Goal: Task Accomplishment & Management: Use online tool/utility

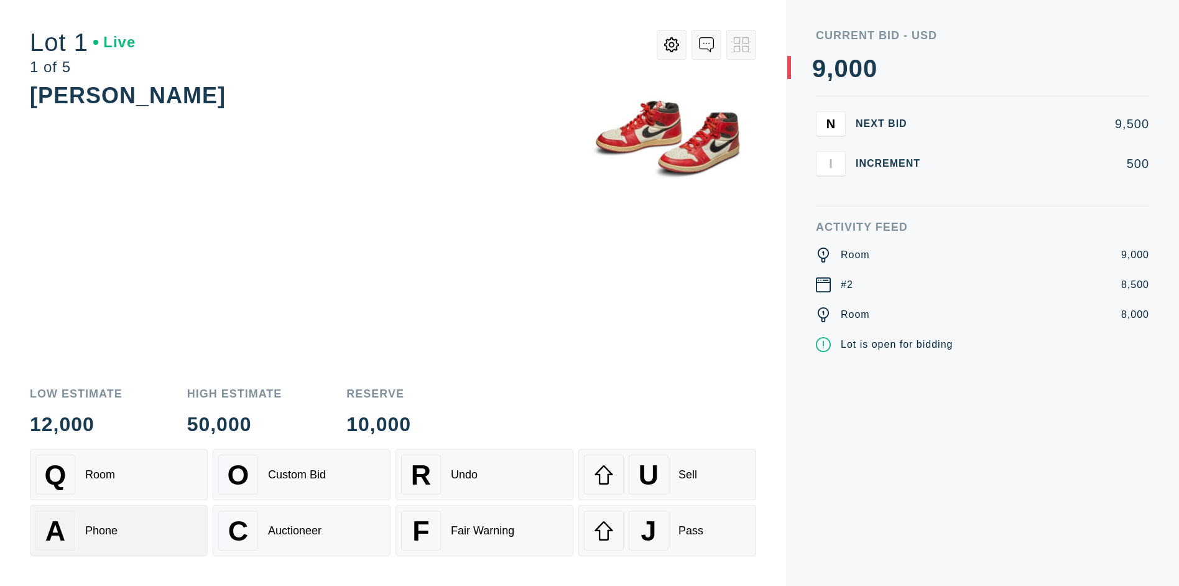
click at [119, 531] on div "A Phone" at bounding box center [118, 531] width 167 height 40
click at [302, 475] on div "Custom Bid" at bounding box center [297, 474] width 58 height 13
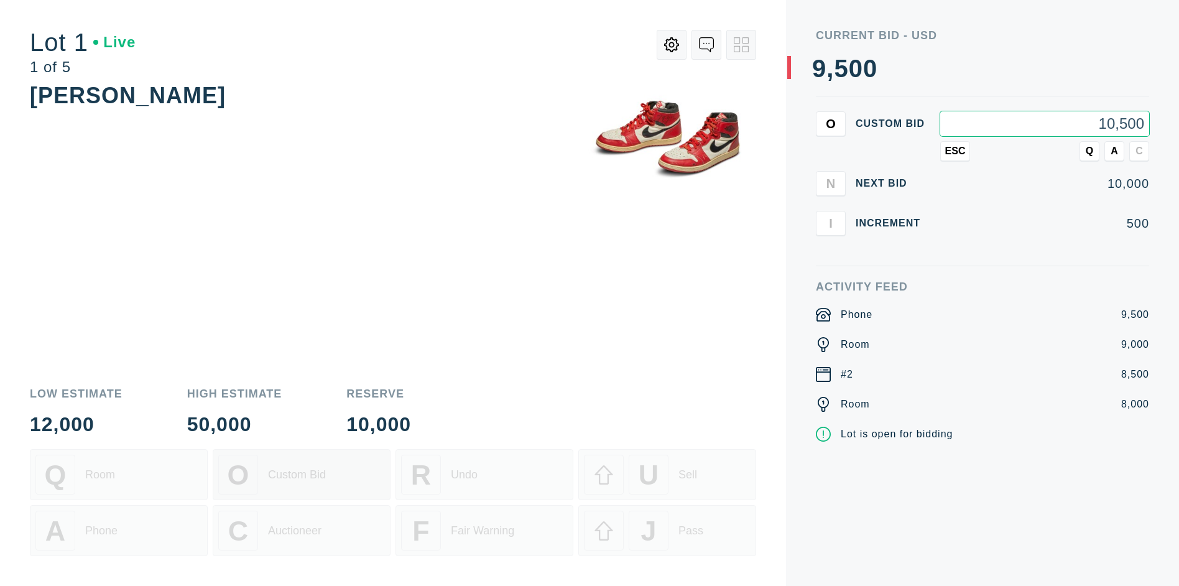
type input "10,500"
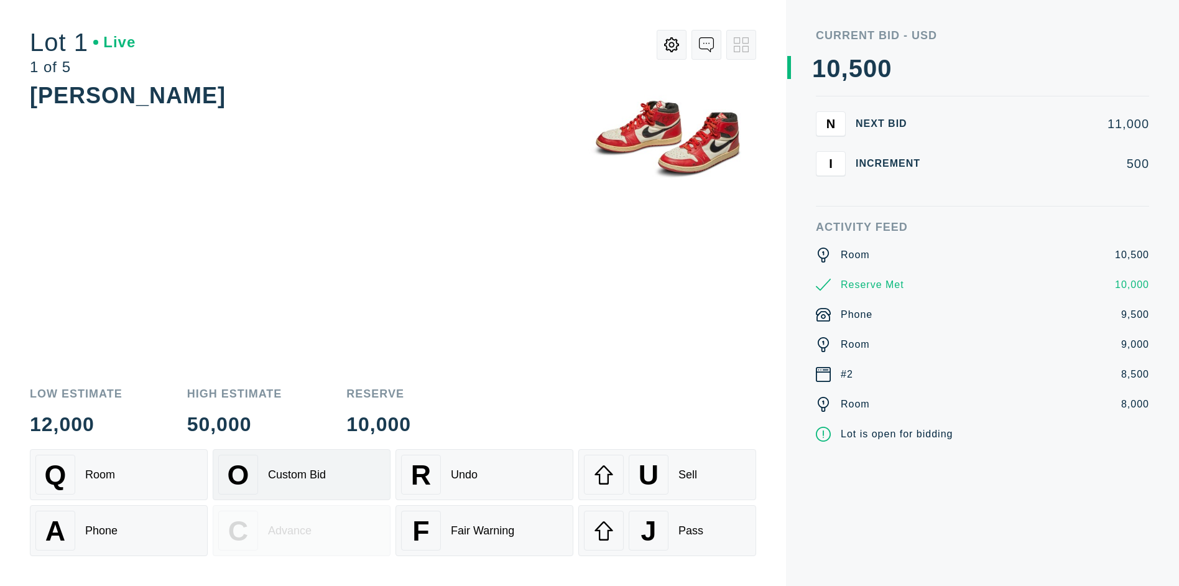
click at [302, 475] on div "Custom Bid" at bounding box center [297, 474] width 58 height 13
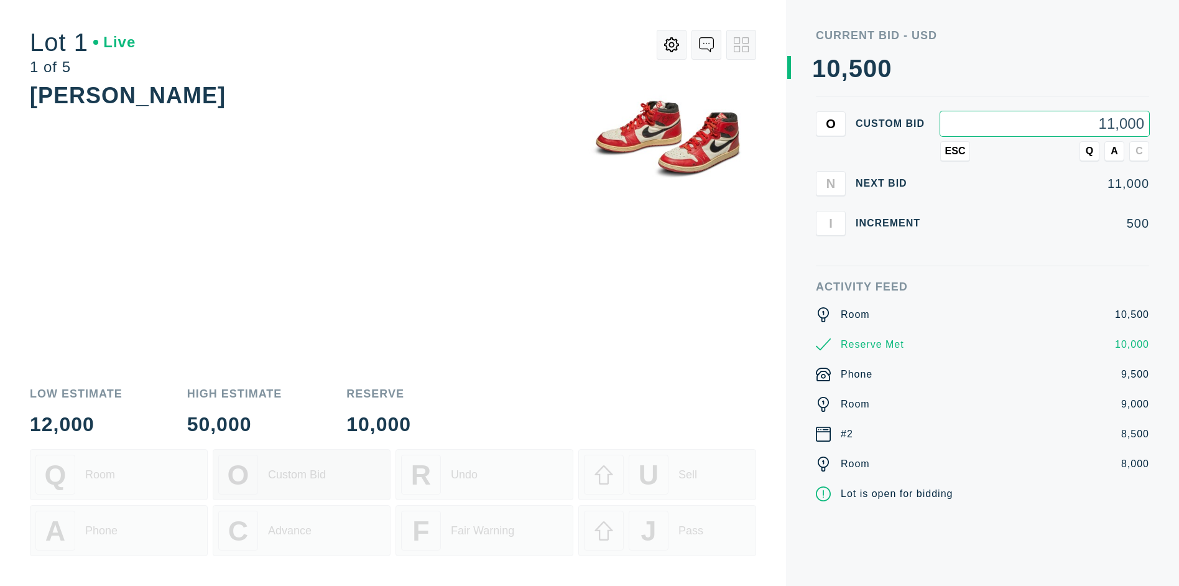
type input "11,000"
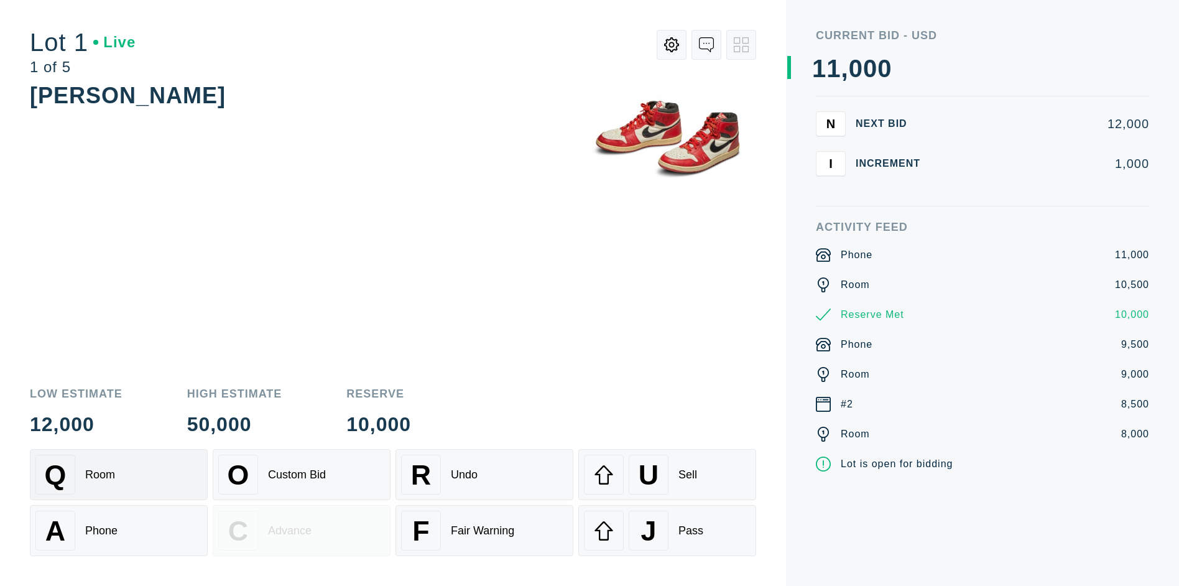
click at [119, 475] on div "Q Room" at bounding box center [118, 475] width 167 height 40
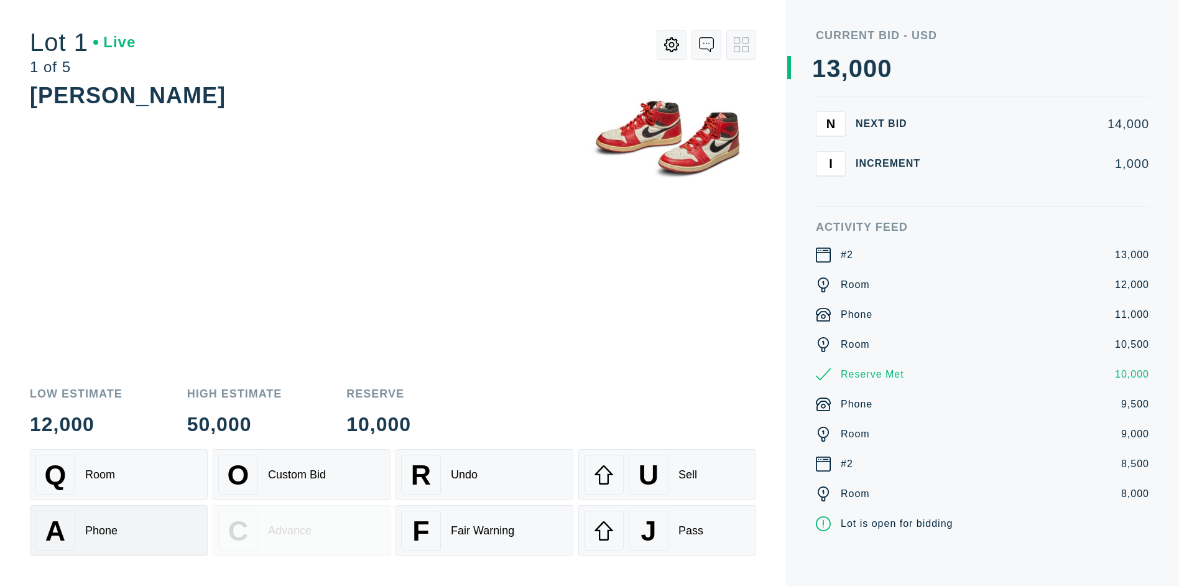
click at [119, 531] on div "A Phone" at bounding box center [118, 531] width 167 height 40
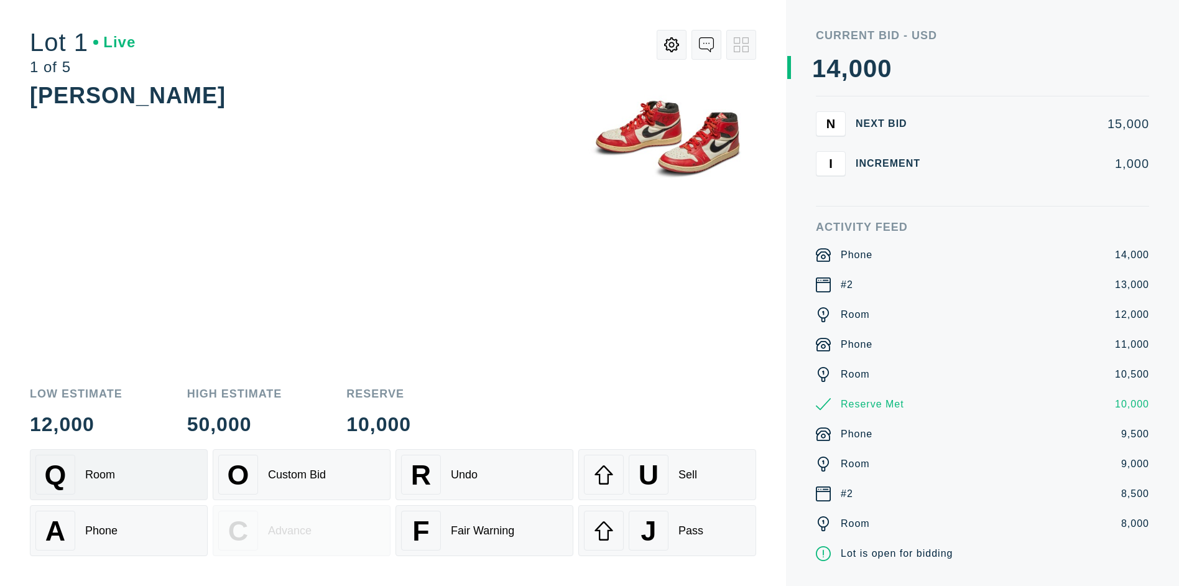
click at [119, 475] on div "Q Room" at bounding box center [118, 475] width 167 height 40
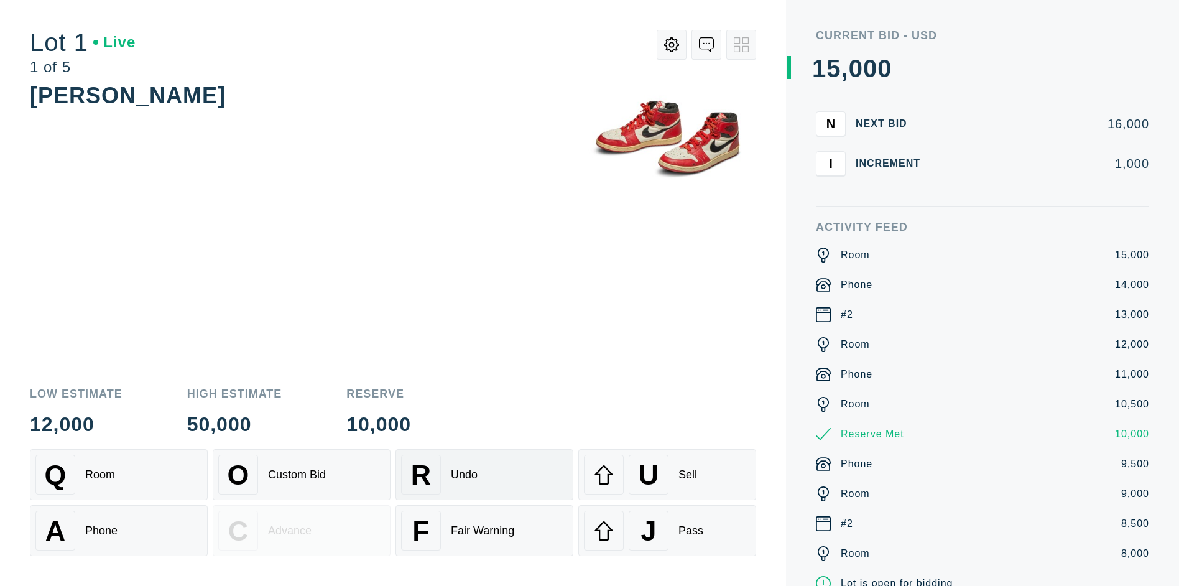
click at [485, 475] on div "R Undo" at bounding box center [484, 475] width 167 height 40
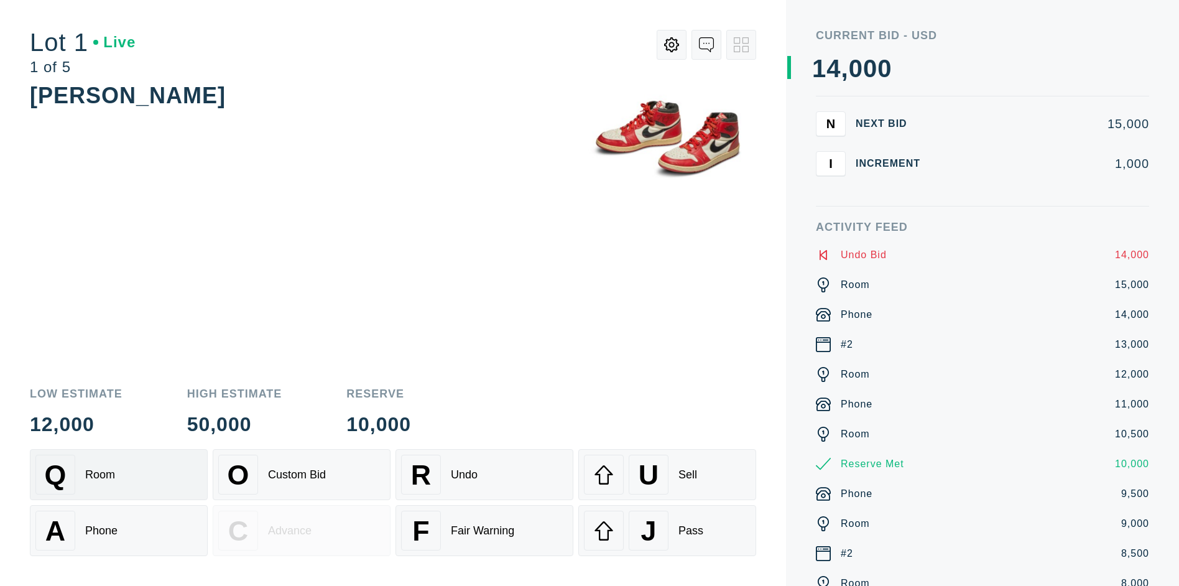
click at [119, 475] on div "Q Room" at bounding box center [118, 475] width 167 height 40
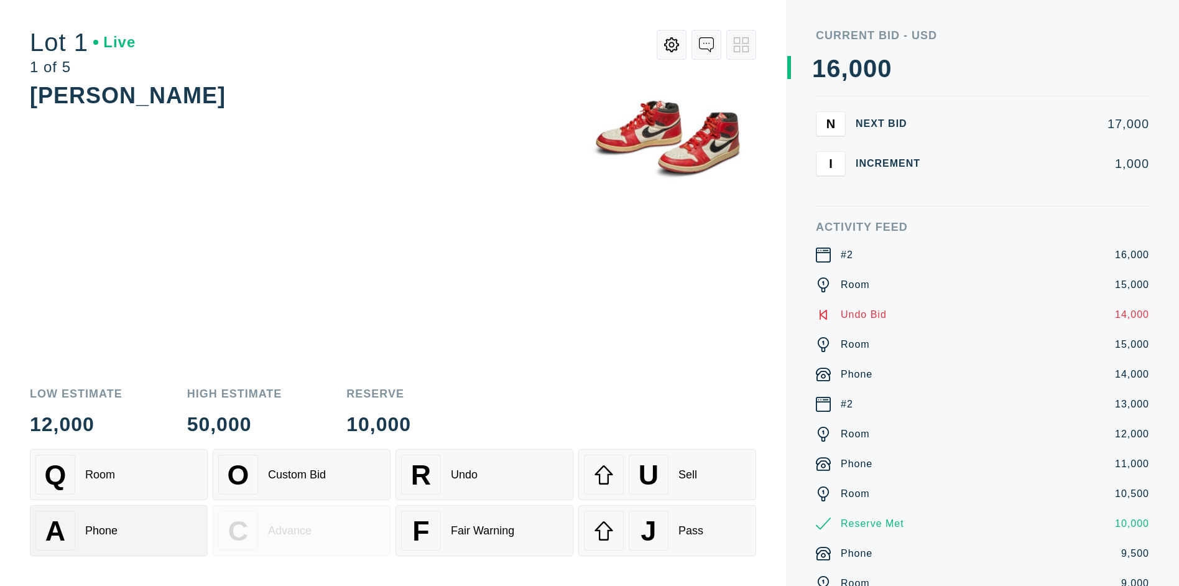
click at [119, 531] on div "A Phone" at bounding box center [118, 531] width 167 height 40
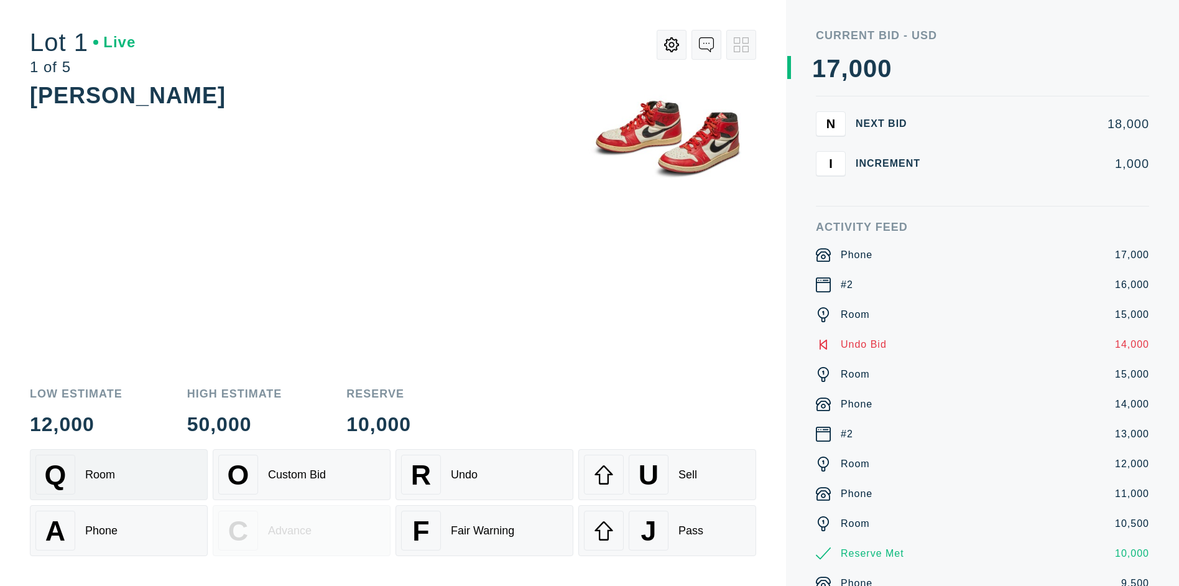
click at [119, 475] on div "Q Room" at bounding box center [118, 475] width 167 height 40
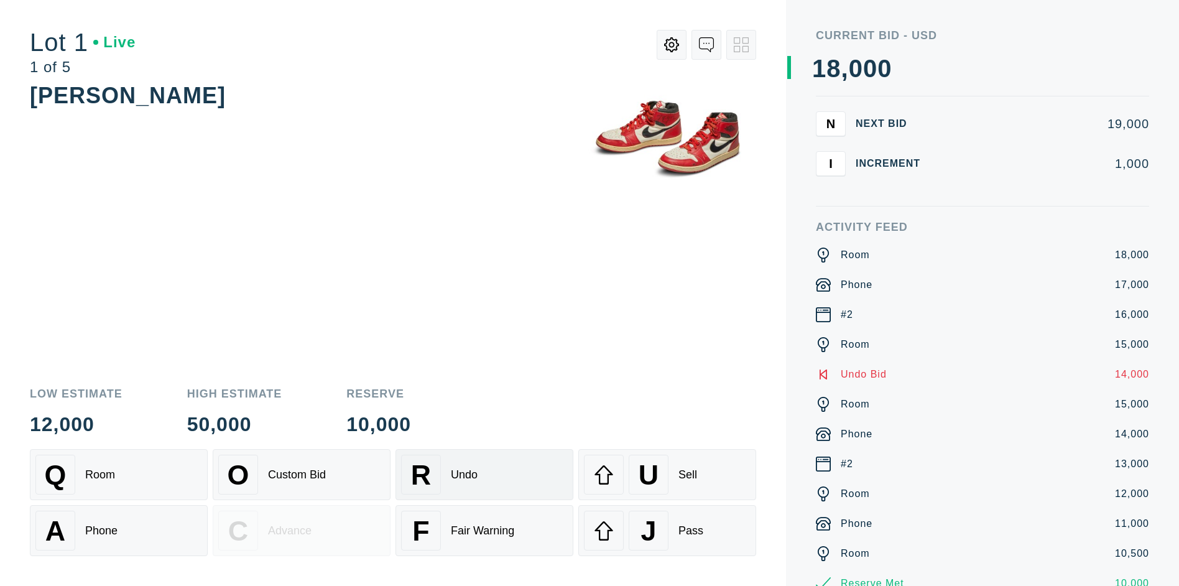
click at [485, 475] on div "R Undo" at bounding box center [484, 475] width 167 height 40
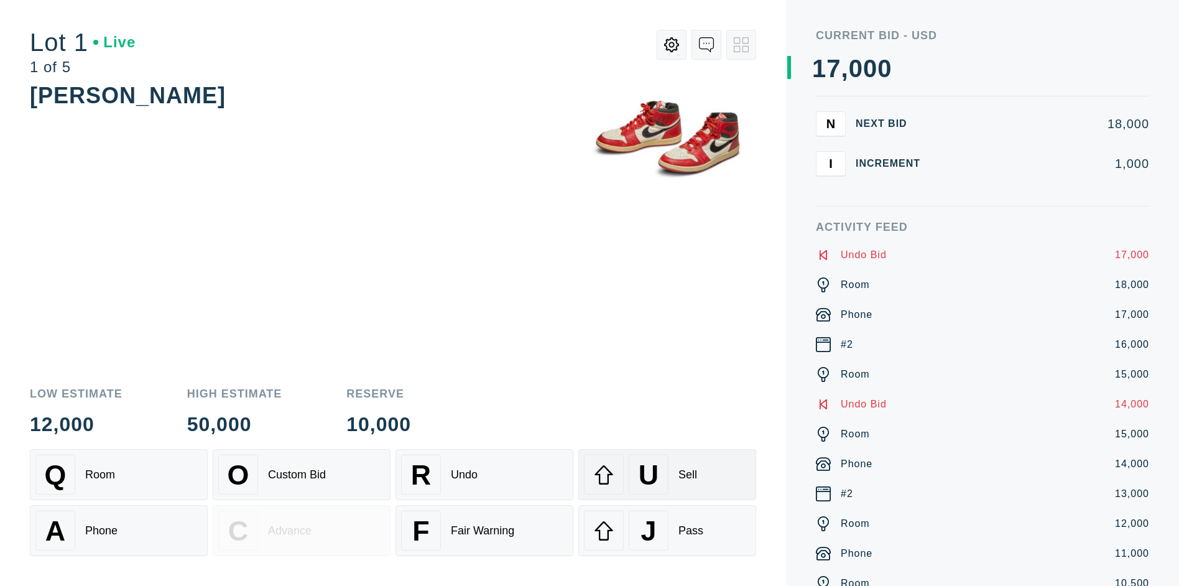
click at [667, 475] on div "U" at bounding box center [649, 475] width 40 height 40
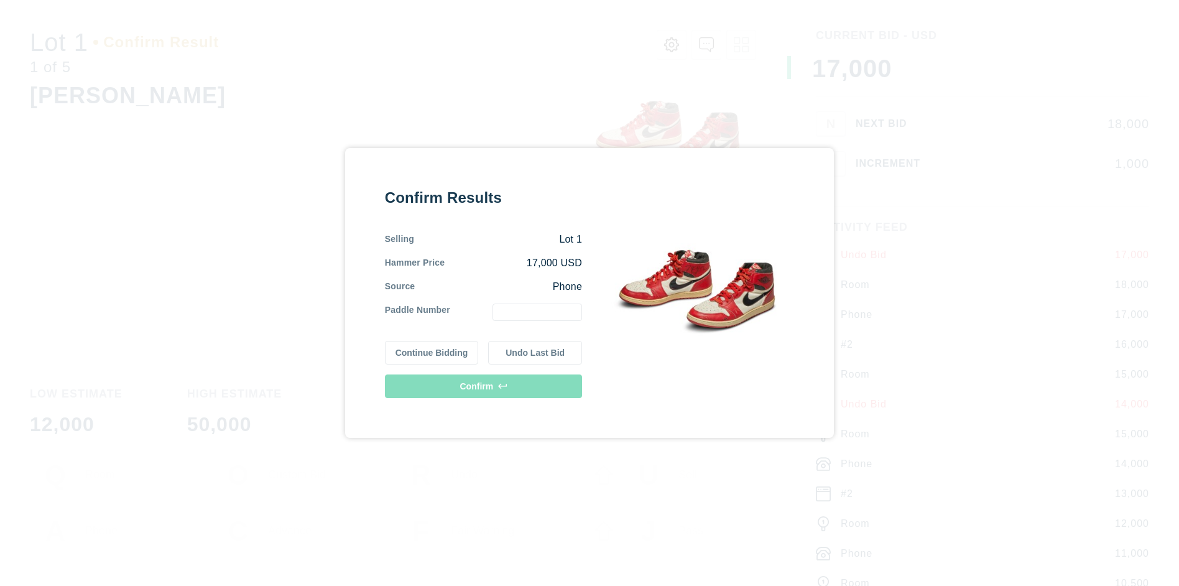
click at [432, 353] on button "Continue Bidding" at bounding box center [432, 353] width 94 height 24
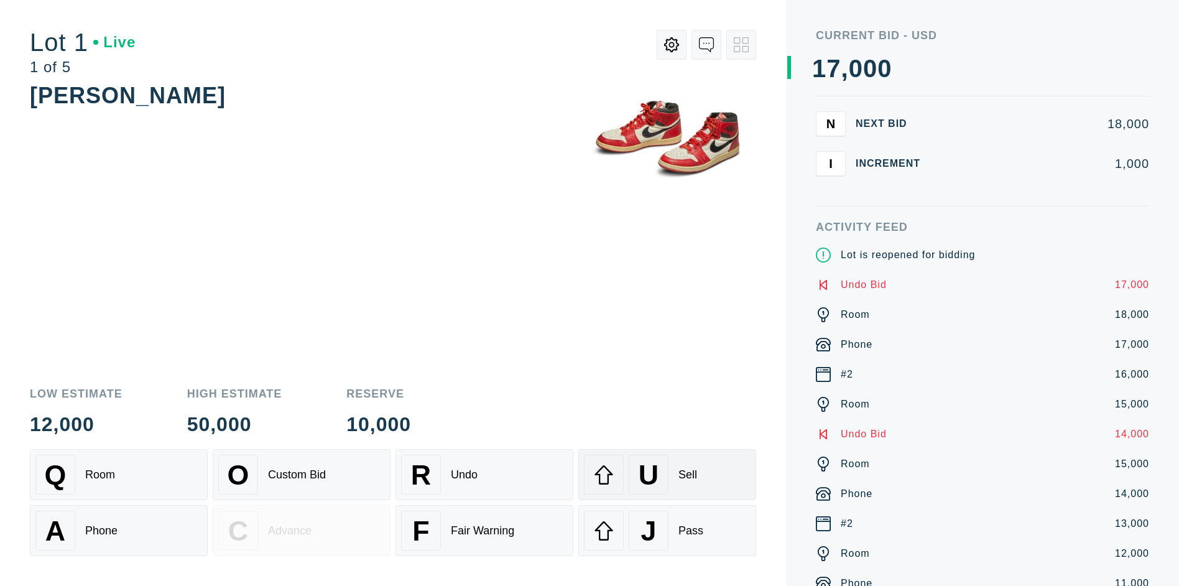
click at [667, 475] on div "U" at bounding box center [649, 475] width 40 height 40
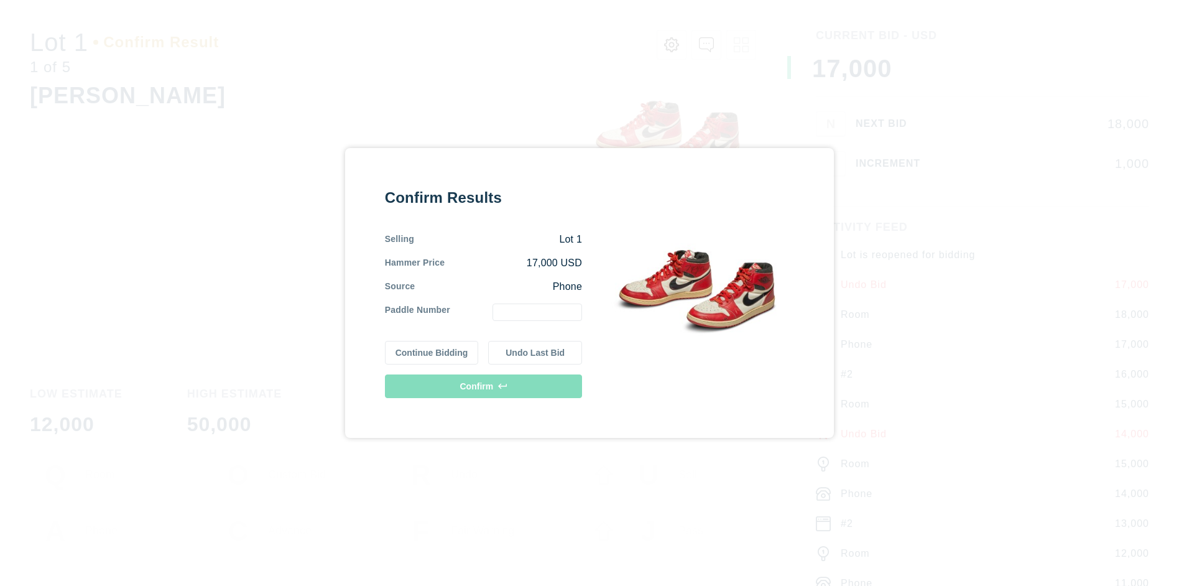
click at [535, 353] on button "Undo Last Bid" at bounding box center [535, 353] width 94 height 24
click at [432, 351] on button "Continue Bidding" at bounding box center [432, 351] width 94 height 24
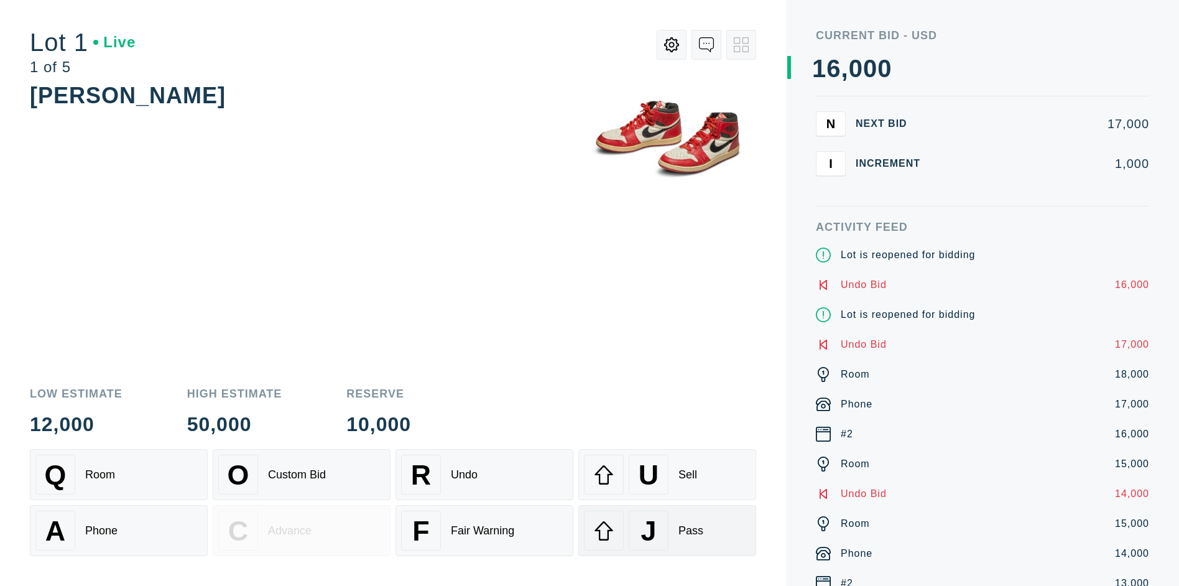
click at [667, 531] on div "J" at bounding box center [649, 531] width 40 height 40
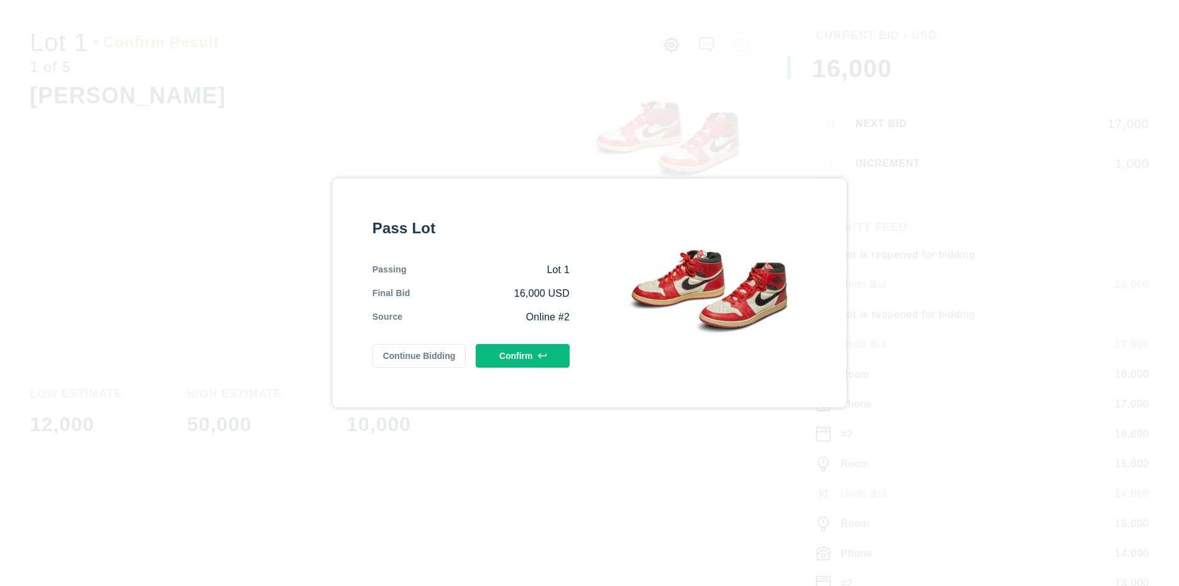
click at [522, 356] on button "Confirm" at bounding box center [523, 356] width 94 height 24
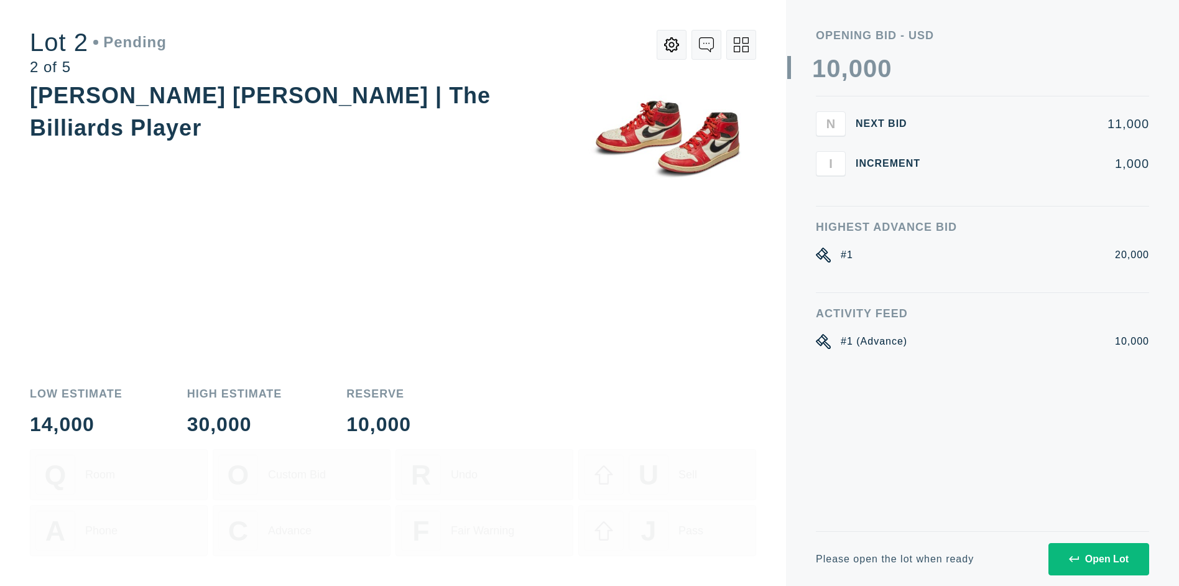
click at [1098, 559] on div "Open Lot" at bounding box center [1099, 559] width 60 height 11
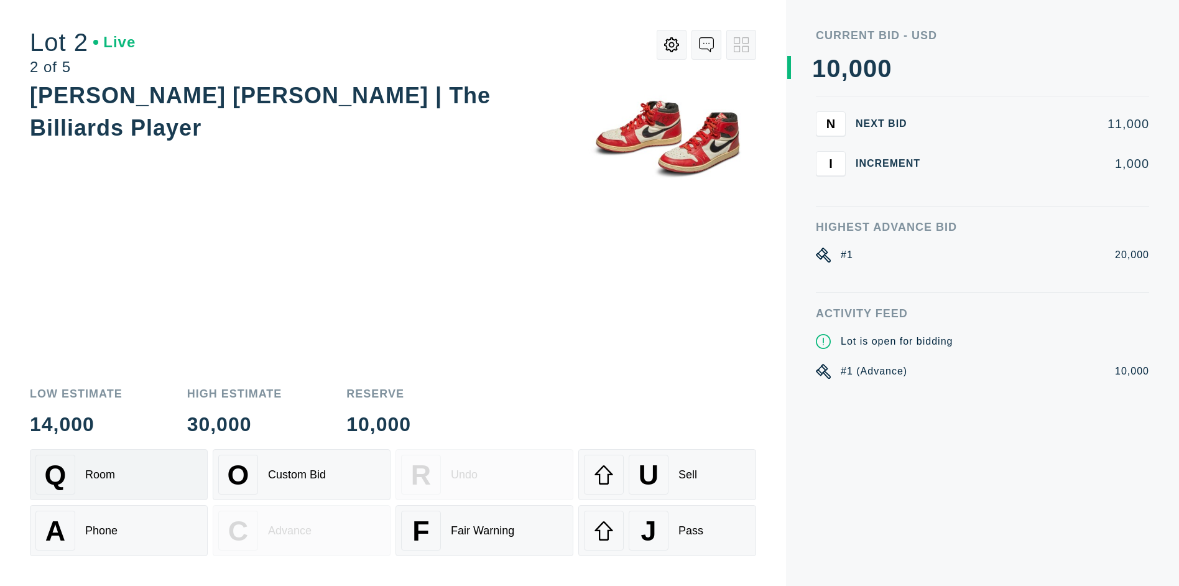
click at [119, 475] on div "Q Room" at bounding box center [118, 475] width 167 height 40
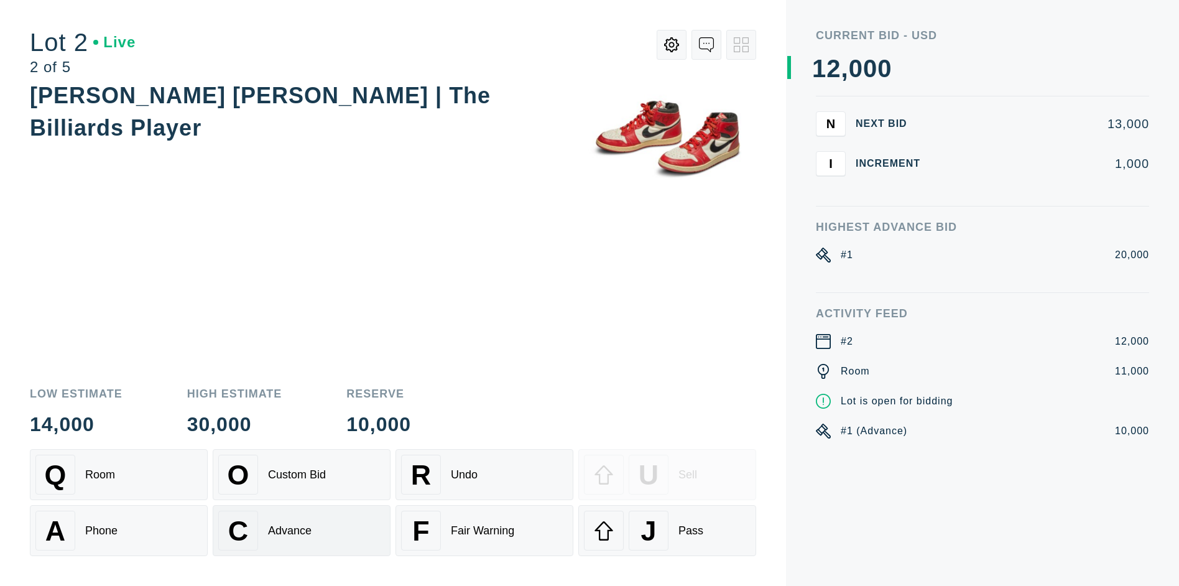
click at [302, 531] on div "Advance" at bounding box center [290, 530] width 44 height 13
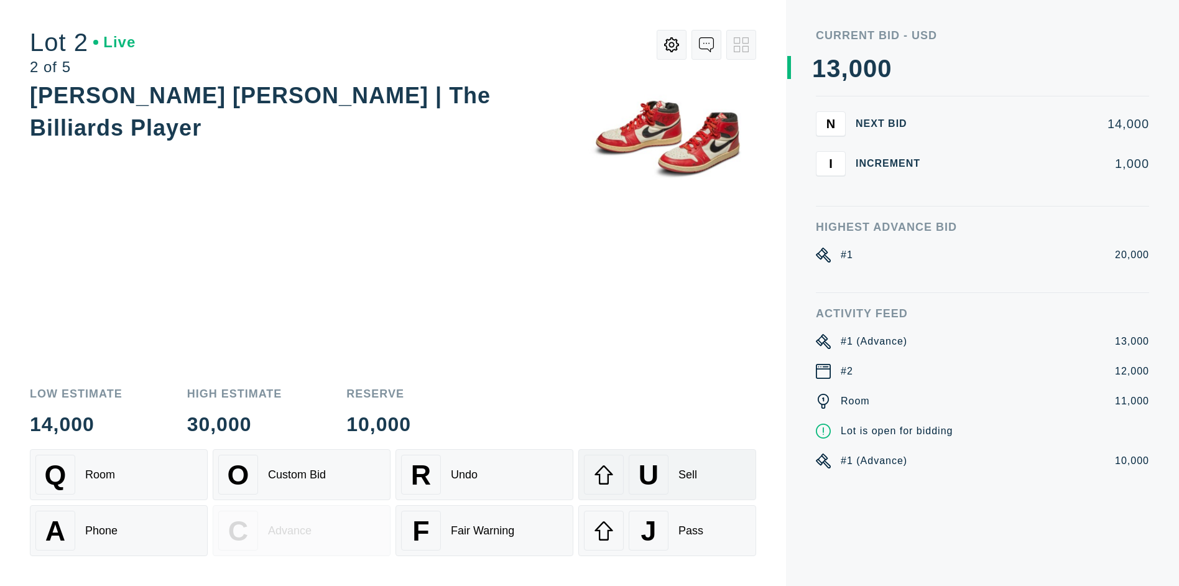
click at [667, 475] on div "U" at bounding box center [649, 475] width 40 height 40
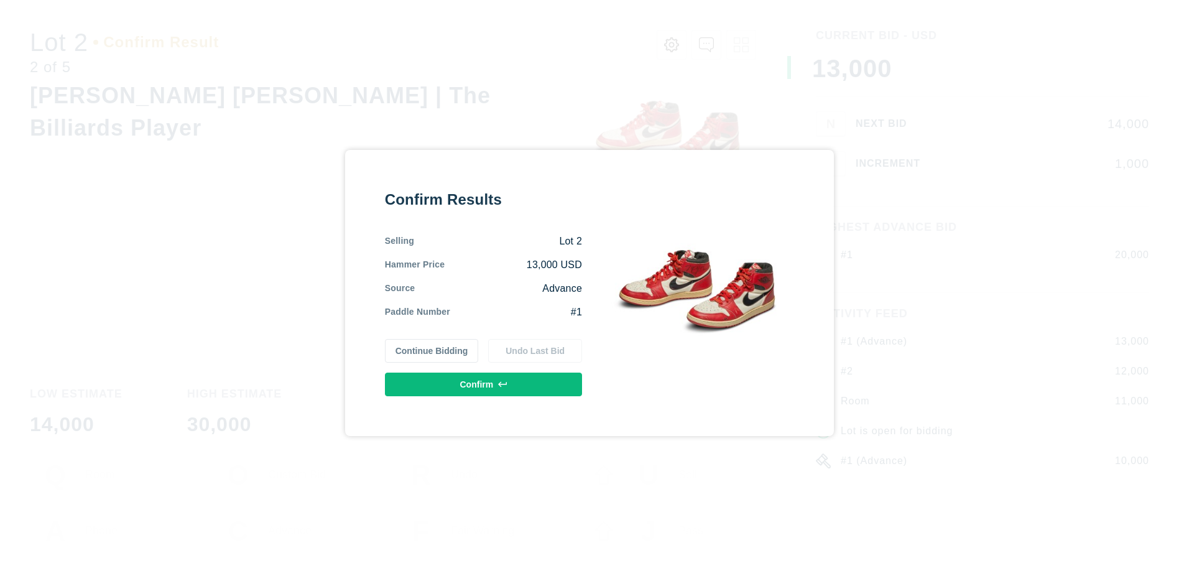
click at [483, 384] on button "Confirm" at bounding box center [483, 385] width 197 height 24
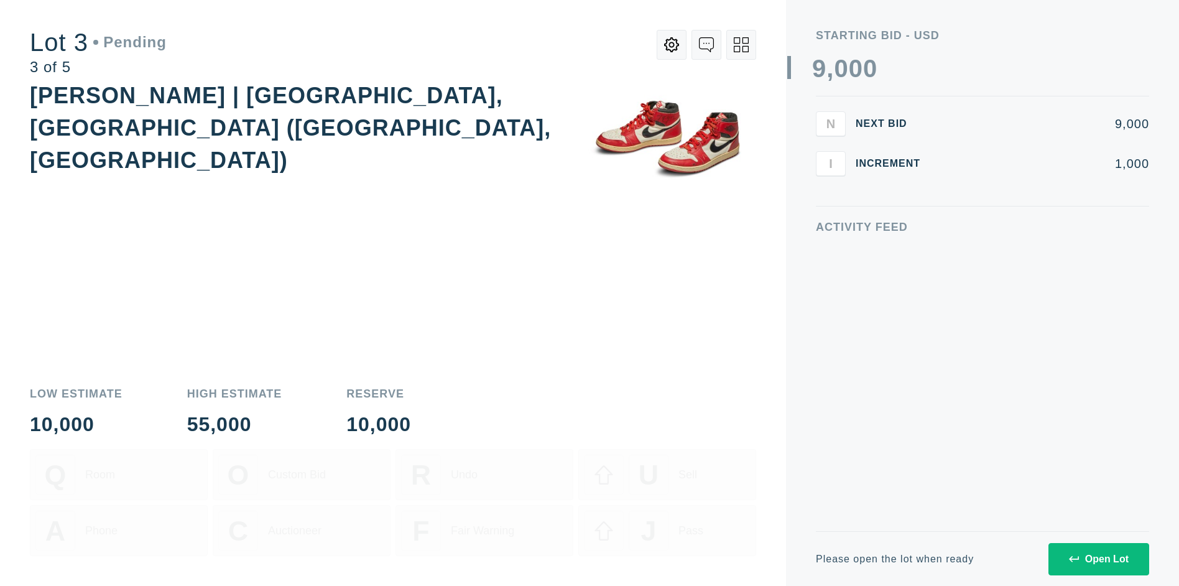
click at [1098, 559] on div "Open Lot" at bounding box center [1099, 559] width 60 height 11
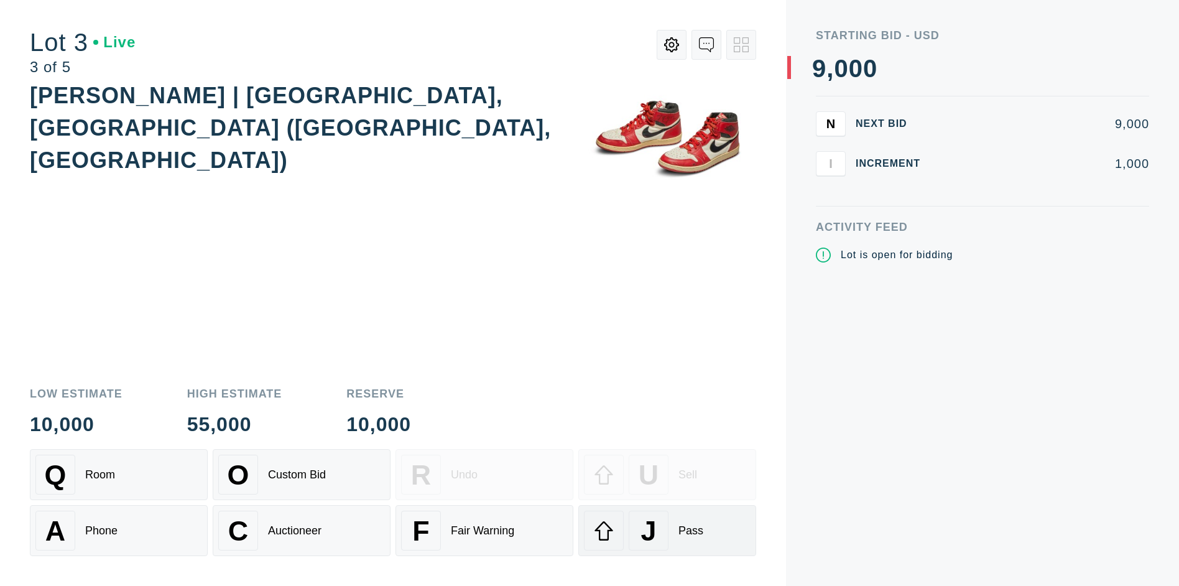
click at [667, 531] on div "J" at bounding box center [649, 531] width 40 height 40
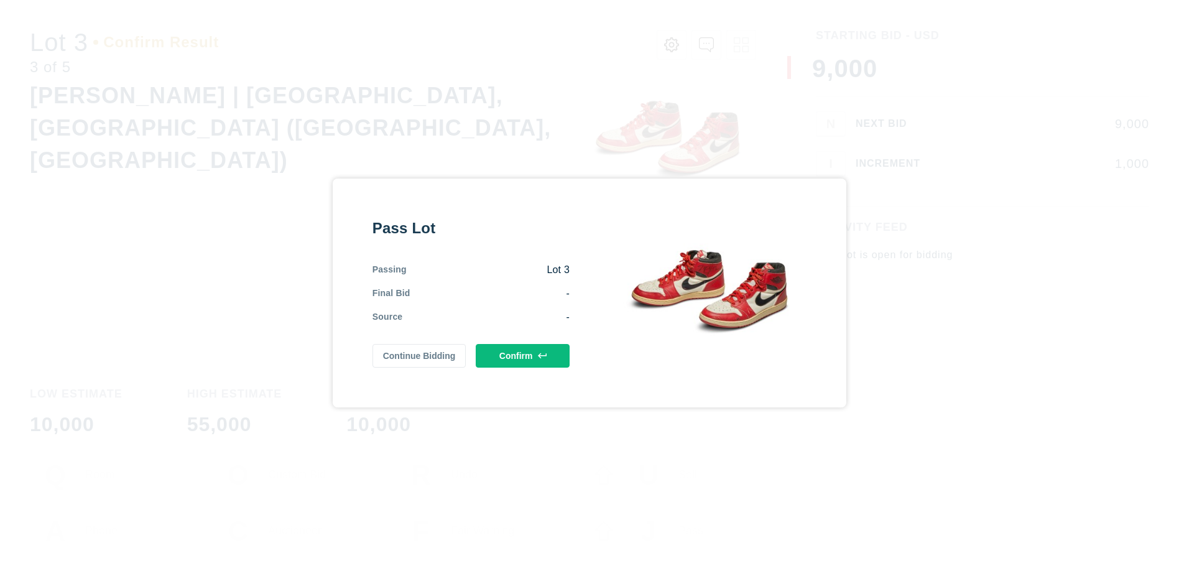
click at [522, 356] on button "Confirm" at bounding box center [523, 356] width 94 height 24
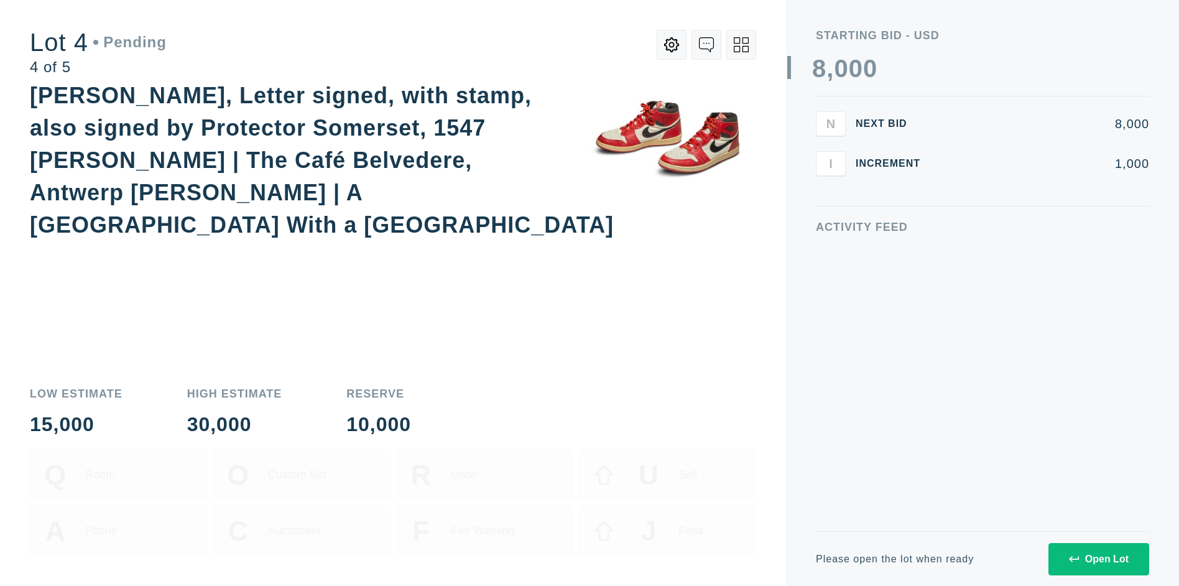
click at [1098, 559] on div "Open Lot" at bounding box center [1099, 559] width 60 height 11
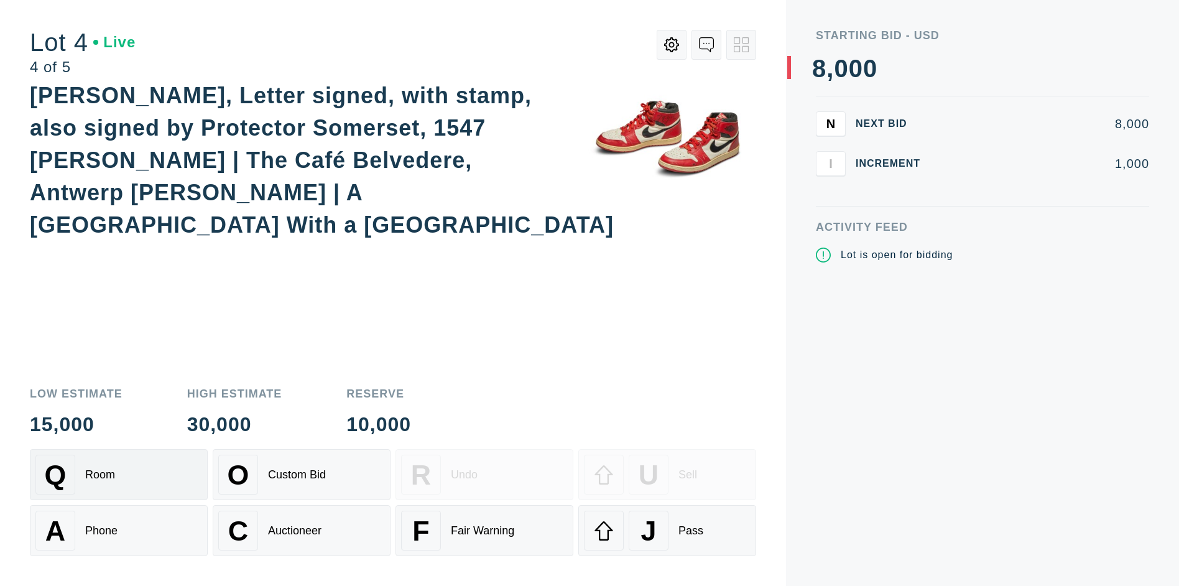
click at [119, 475] on div "Q Room" at bounding box center [118, 475] width 167 height 40
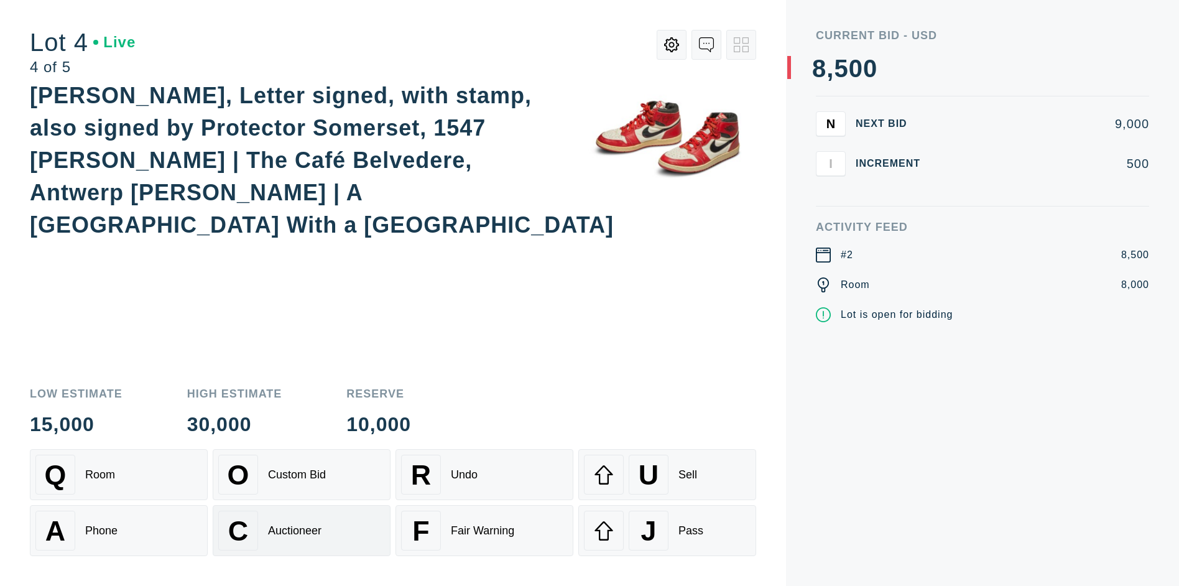
click at [302, 531] on div "Auctioneer" at bounding box center [294, 530] width 53 height 13
click at [667, 531] on div "J" at bounding box center [649, 531] width 40 height 40
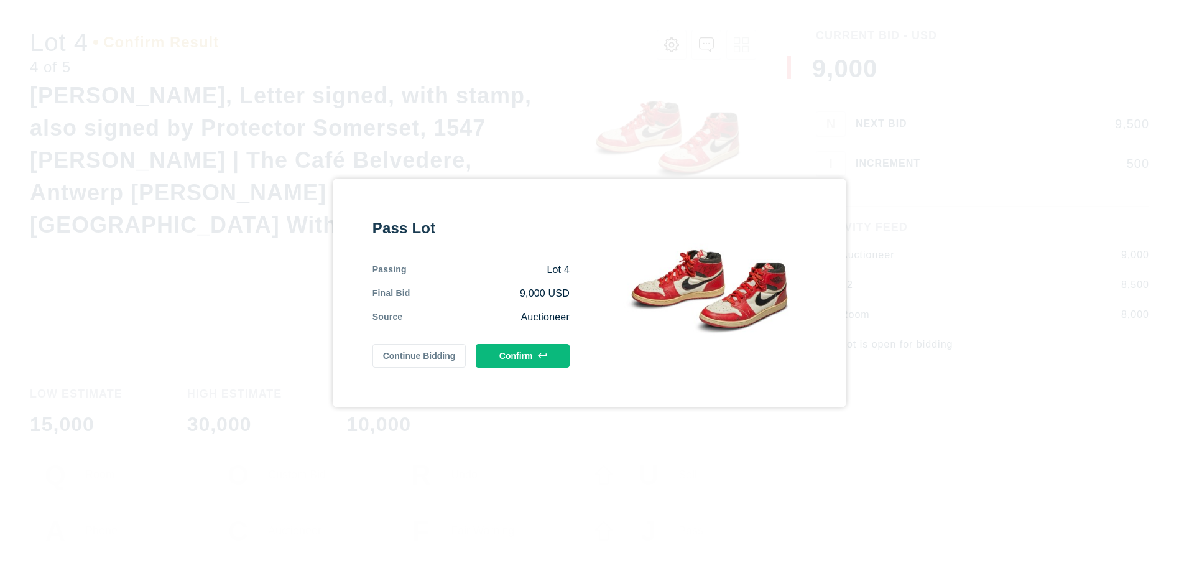
click at [522, 356] on button "Confirm" at bounding box center [523, 356] width 94 height 24
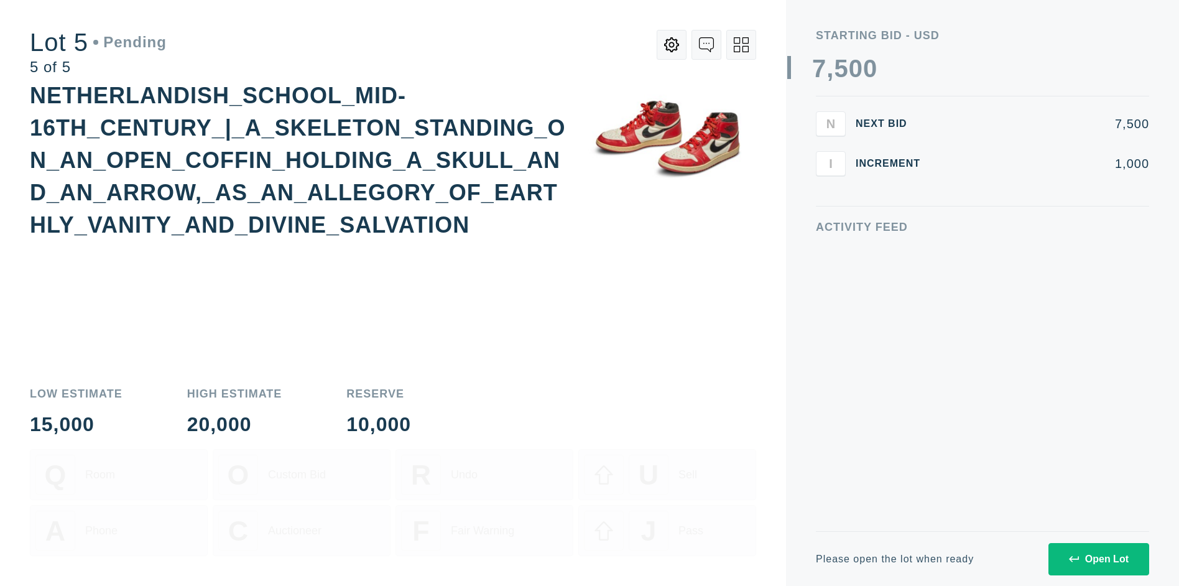
click at [1098, 559] on div "Open Lot" at bounding box center [1099, 559] width 60 height 11
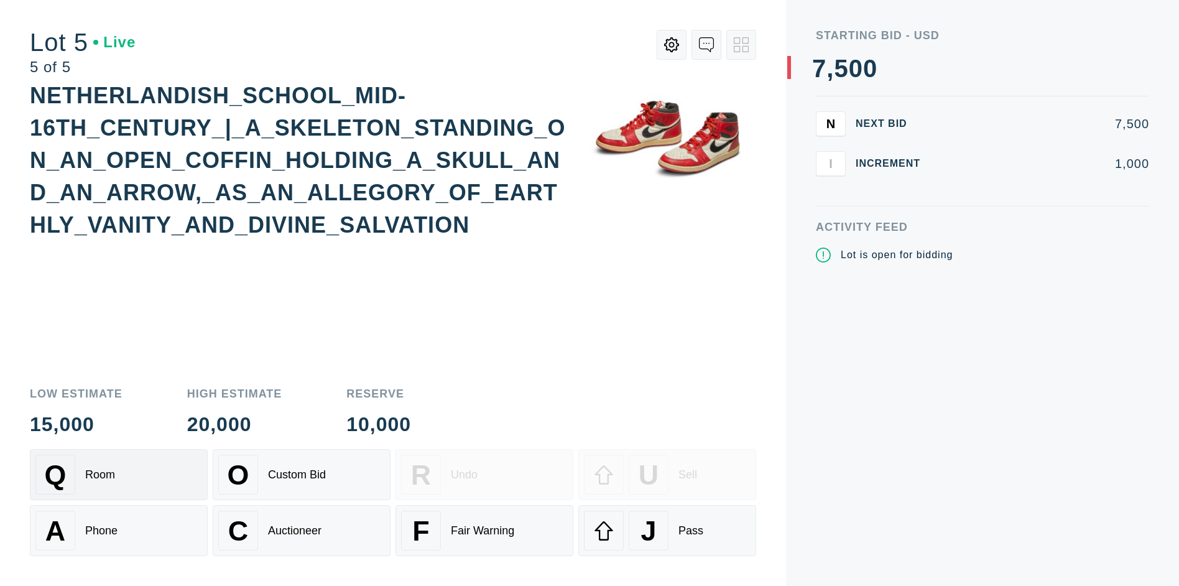
click at [119, 475] on div "Q Room" at bounding box center [118, 475] width 167 height 40
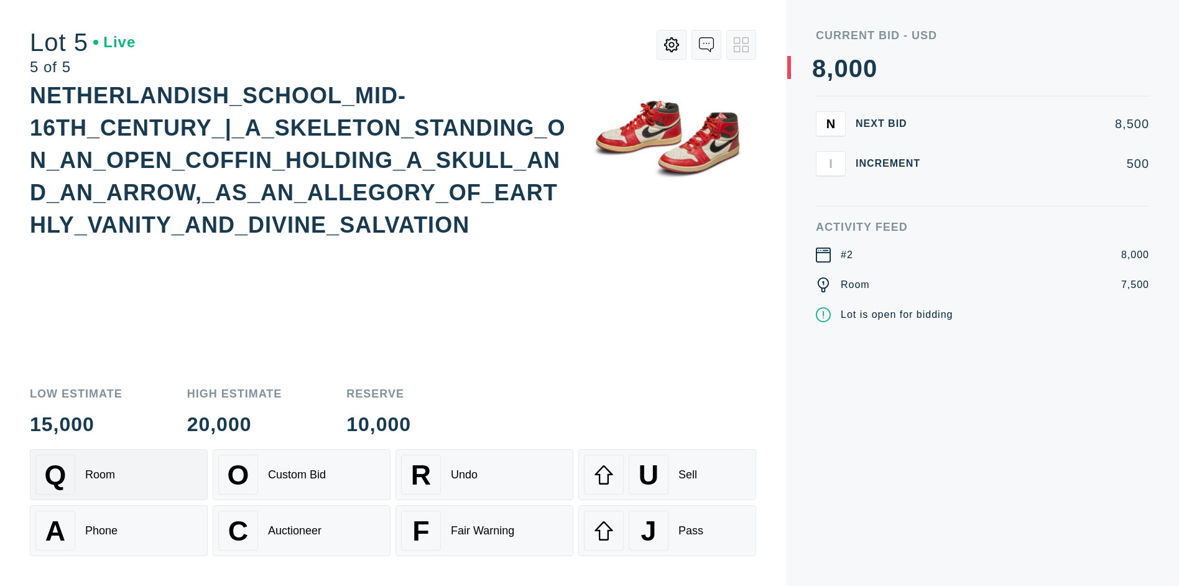
click at [119, 475] on div "Q Room" at bounding box center [118, 475] width 167 height 40
click at [667, 475] on div "U" at bounding box center [649, 475] width 40 height 40
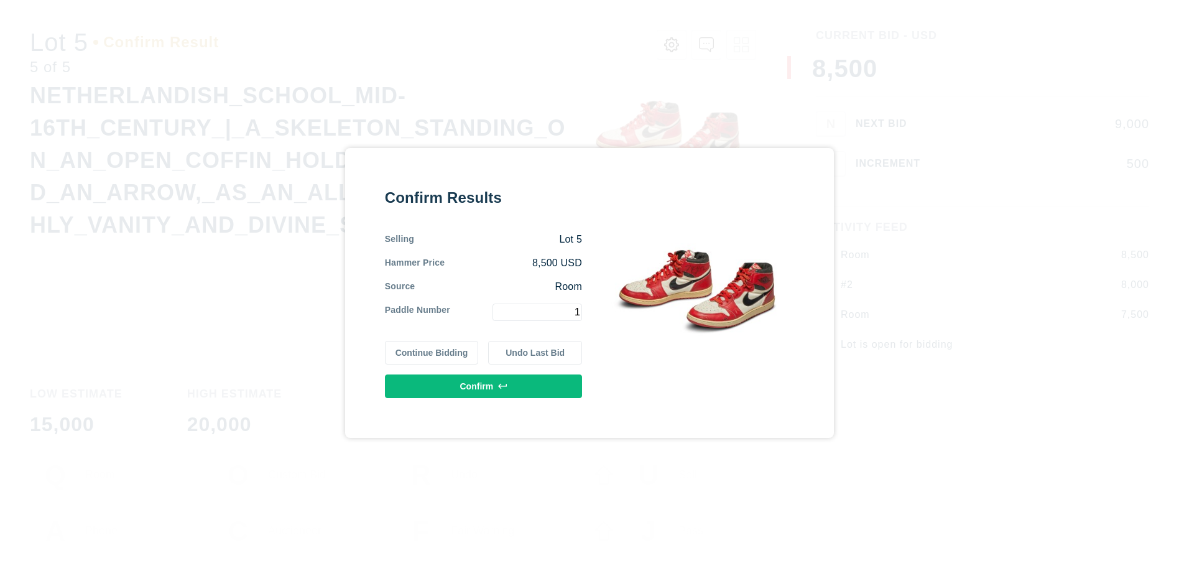
type input "1"
click at [483, 386] on button "Confirm" at bounding box center [483, 386] width 197 height 24
